Goal: Transaction & Acquisition: Purchase product/service

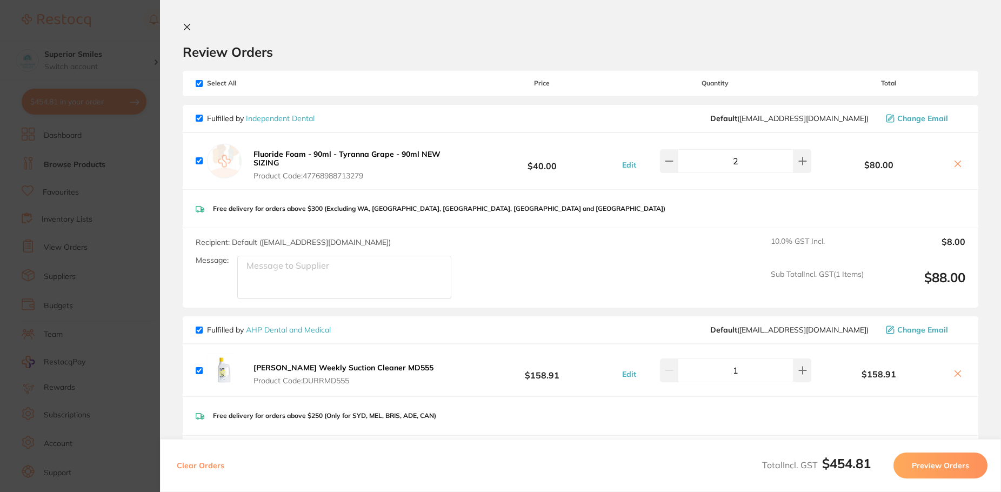
click at [191, 21] on section "Review Orders Your orders are being processed and we will notify you once we ha…" at bounding box center [580, 246] width 841 height 492
click at [185, 25] on icon at bounding box center [187, 27] width 6 height 6
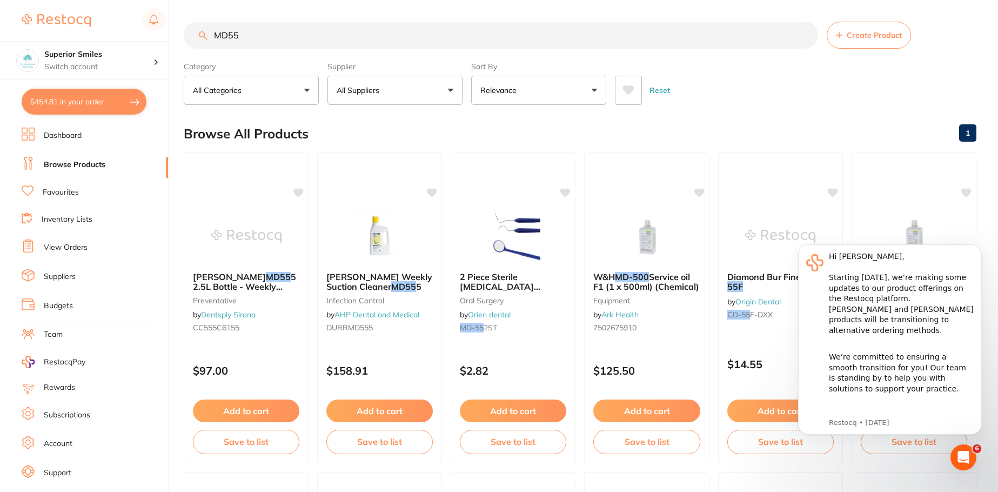
click at [248, 37] on input "MD55" at bounding box center [501, 35] width 634 height 27
type input "M"
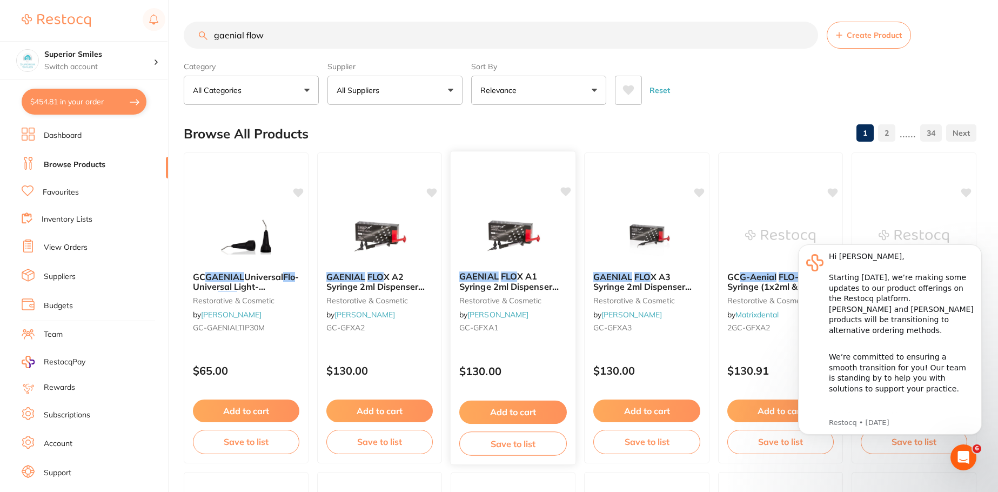
type input "gaenial flow"
click at [529, 409] on button "Add to cart" at bounding box center [513, 411] width 108 height 23
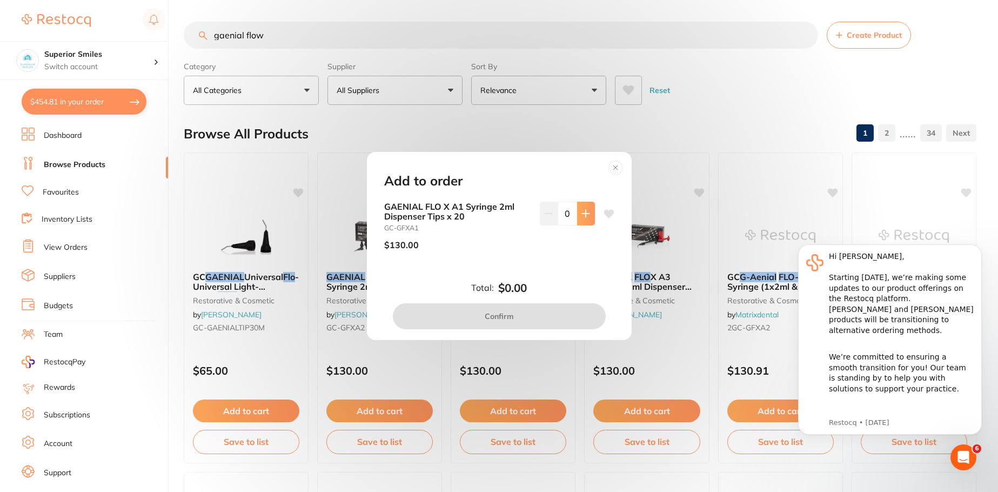
click at [584, 208] on button at bounding box center [586, 214] width 18 height 24
type input "1"
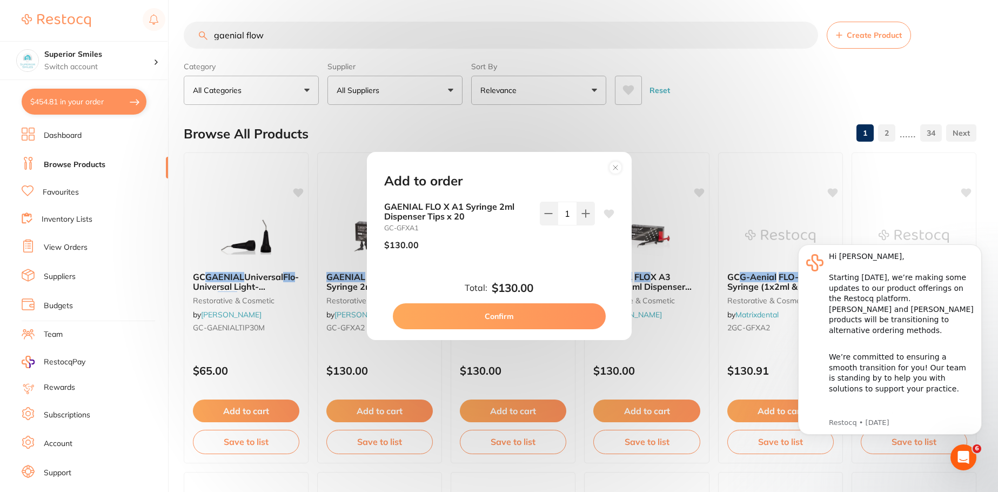
click at [537, 316] on button "Confirm" at bounding box center [499, 316] width 213 height 26
checkbox input "false"
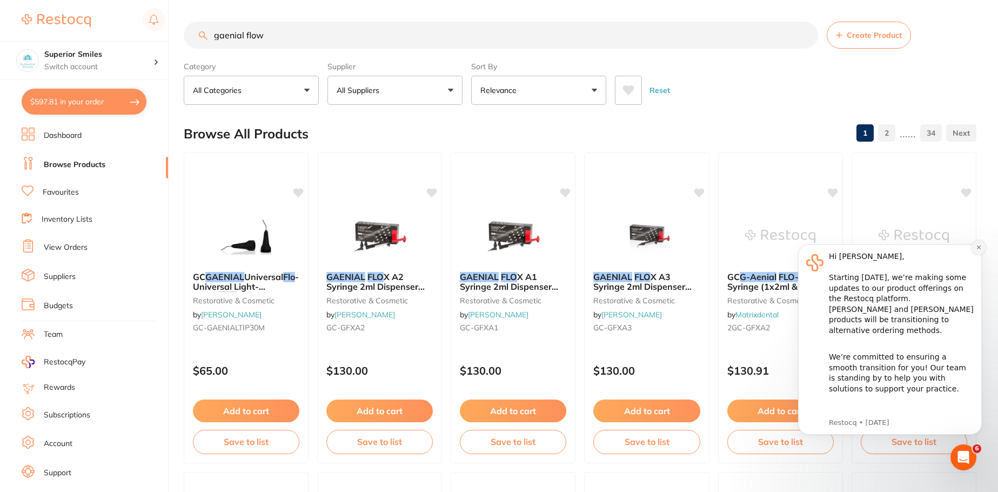
click at [978, 245] on icon "Dismiss notification" at bounding box center [979, 247] width 6 height 6
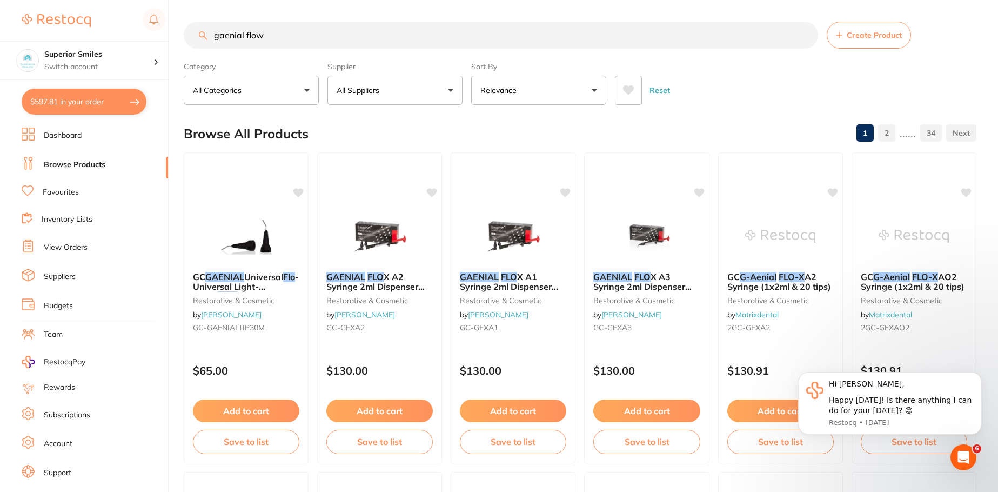
click at [276, 31] on input "gaenial flow" at bounding box center [501, 35] width 634 height 27
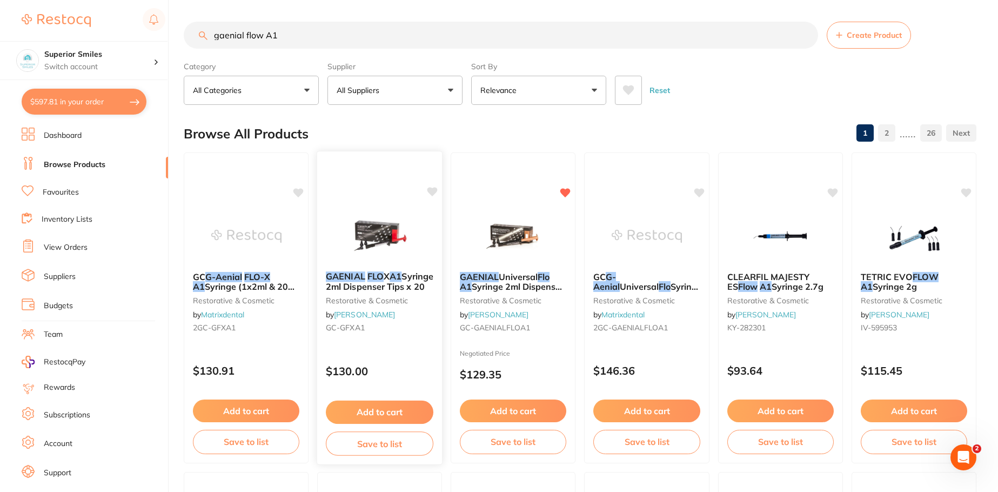
click at [379, 408] on button "Add to cart" at bounding box center [380, 411] width 108 height 23
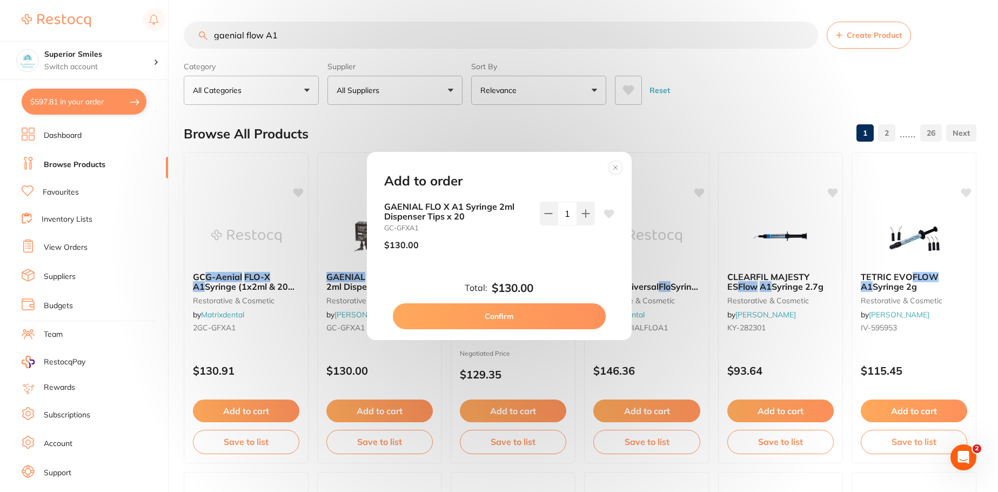
click at [524, 314] on button "Confirm" at bounding box center [499, 316] width 213 height 26
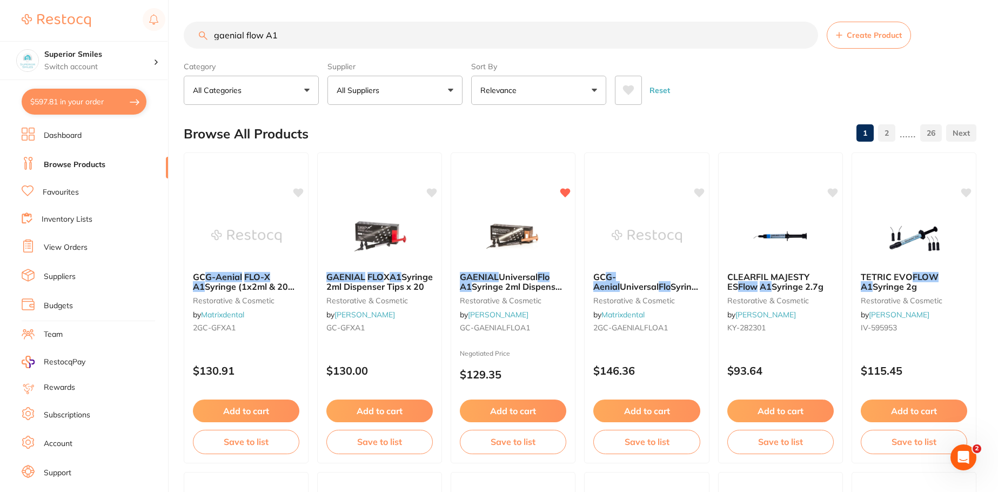
click at [285, 35] on input "gaenial flow A1" at bounding box center [501, 35] width 634 height 27
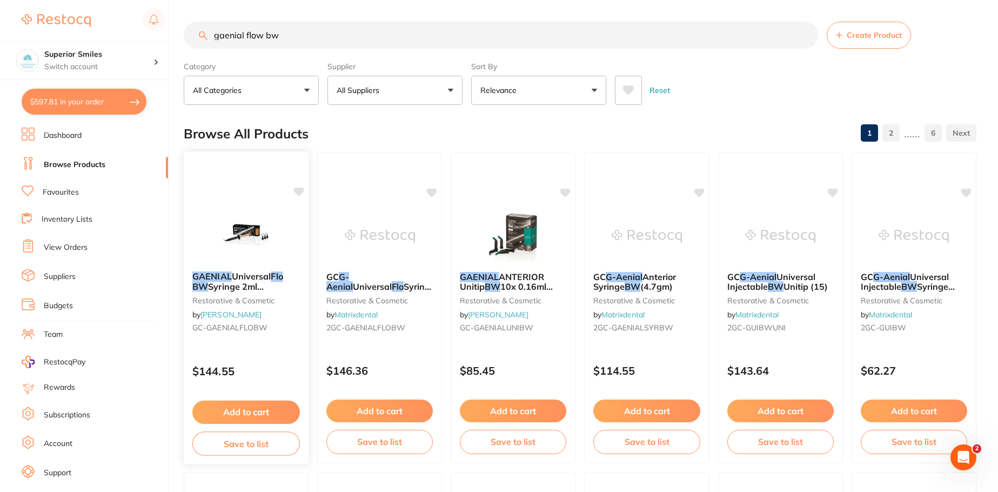
type input "gaenial flow bw"
click at [251, 412] on button "Add to cart" at bounding box center [246, 411] width 108 height 23
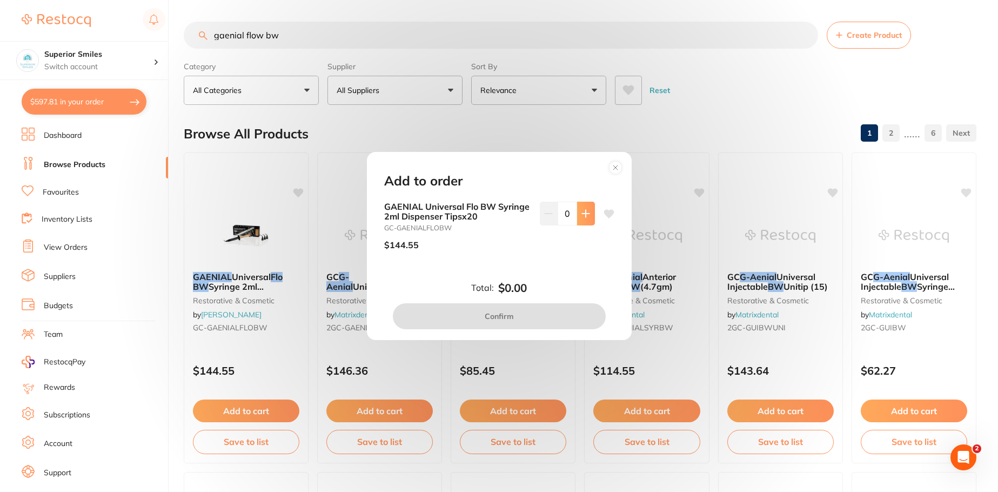
click at [580, 207] on button at bounding box center [586, 214] width 18 height 24
type input "1"
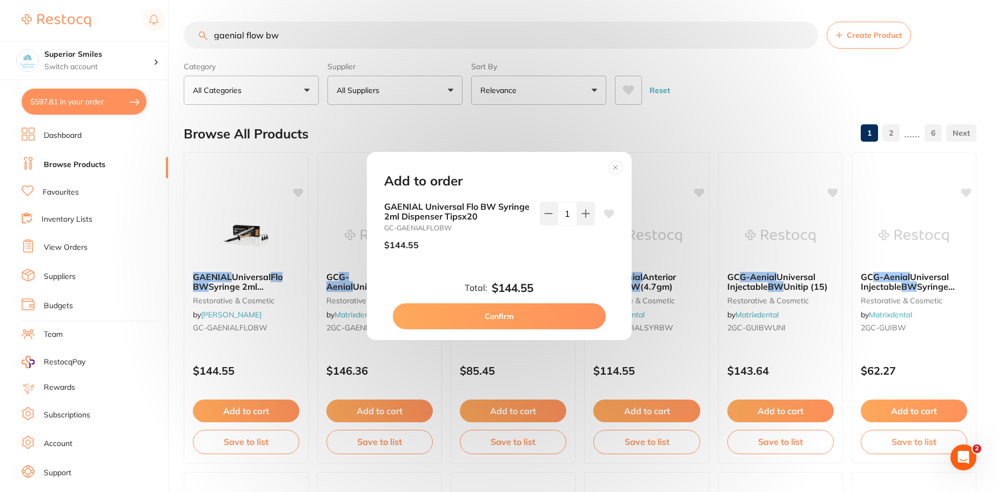
click at [518, 320] on button "Confirm" at bounding box center [499, 316] width 213 height 26
